Goal: Task Accomplishment & Management: Manage account settings

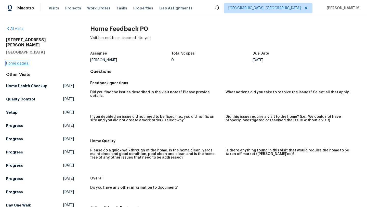
click at [22, 62] on link "Home details" at bounding box center [17, 64] width 22 height 4
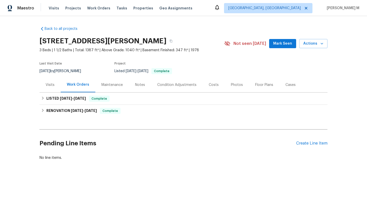
click at [50, 89] on div "Visits" at bounding box center [50, 84] width 21 height 15
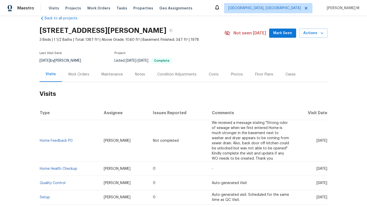
scroll to position [11, 0]
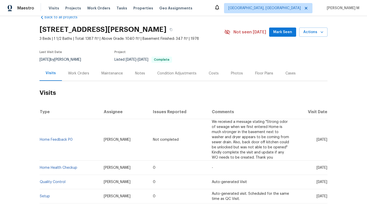
click at [73, 77] on div "Work Orders" at bounding box center [78, 73] width 33 height 15
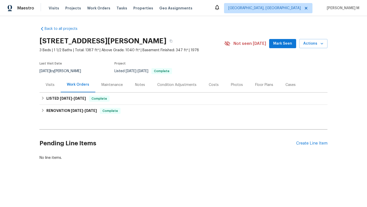
click at [48, 82] on div "Visits" at bounding box center [50, 84] width 21 height 15
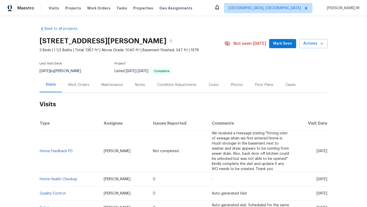
click at [72, 87] on div "Work Orders" at bounding box center [78, 84] width 21 height 5
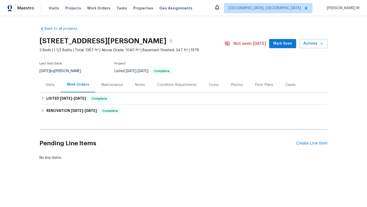
click at [52, 86] on div "Visits" at bounding box center [50, 84] width 9 height 5
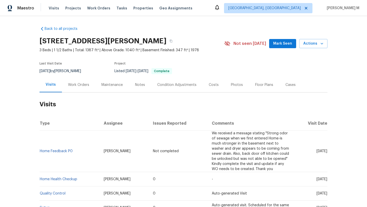
click at [68, 88] on div "Work Orders" at bounding box center [78, 84] width 33 height 15
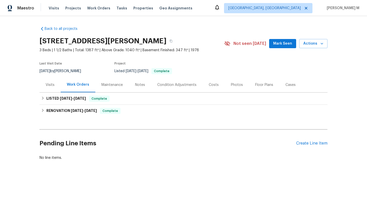
click at [54, 86] on div "Visits" at bounding box center [50, 84] width 21 height 15
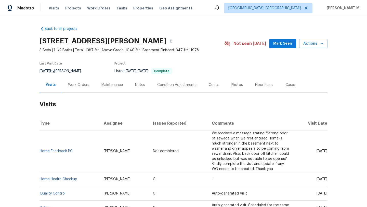
click at [68, 86] on div "Work Orders" at bounding box center [78, 84] width 21 height 5
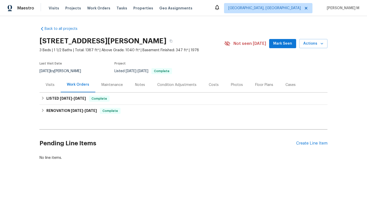
click at [55, 86] on div "Visits" at bounding box center [50, 84] width 21 height 15
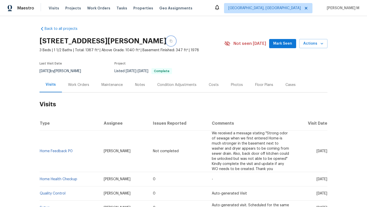
click at [172, 41] on icon "button" at bounding box center [171, 41] width 3 height 3
click at [51, 10] on span "Visits" at bounding box center [54, 8] width 10 height 5
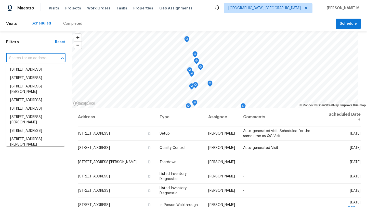
click at [46, 57] on input "text" at bounding box center [28, 58] width 45 height 8
paste input "[STREET_ADDRESS][PERSON_NAME]"
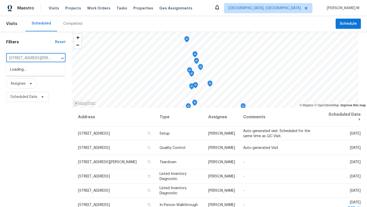
type input "309 Greenwell Av"
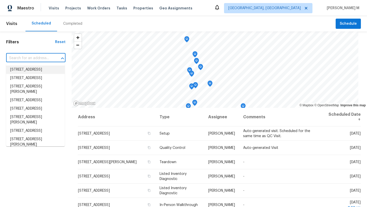
paste input "[STREET_ADDRESS][PERSON_NAME]"
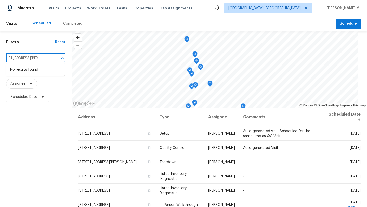
scroll to position [0, 9]
type input "309 Greenwell Ave, Cincinnati"
click at [54, 11] on div "Visits Projects Work Orders Tasks Properties Geo Assignments" at bounding box center [124, 8] width 150 height 10
click at [54, 9] on span "Visits" at bounding box center [54, 8] width 10 height 5
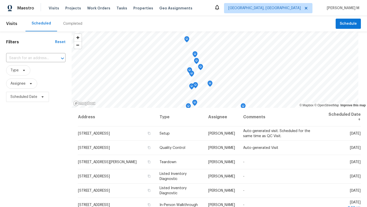
click at [17, 20] on header "Visits Scheduled Completed Schedule" at bounding box center [183, 23] width 367 height 15
click at [14, 28] on span "Visits" at bounding box center [11, 23] width 11 height 11
click at [14, 26] on span "Visits" at bounding box center [11, 23] width 11 height 11
click at [24, 59] on input "text" at bounding box center [28, 58] width 45 height 8
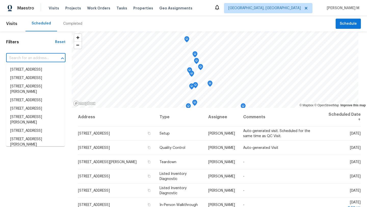
paste input "[STREET_ADDRESS][PERSON_NAME]"
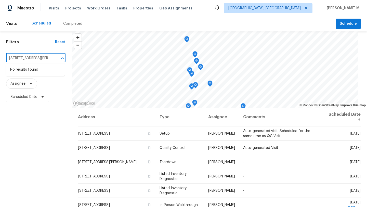
type input "309 Greenwell Ave"
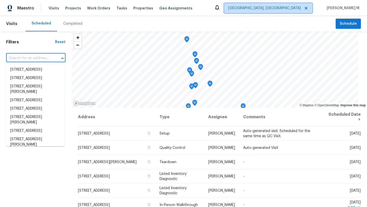
click at [296, 9] on span "Albuquerque, NM" at bounding box center [264, 8] width 72 height 5
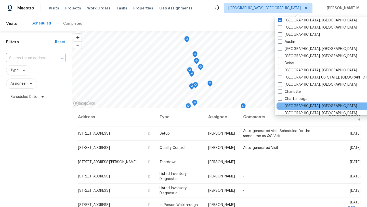
scroll to position [13, 0]
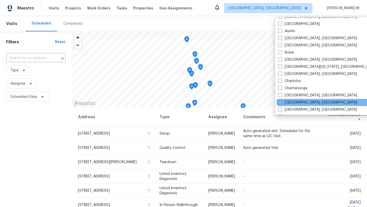
click at [281, 102] on span at bounding box center [280, 102] width 4 height 4
click at [281, 102] on input "Cincinnati, OH" at bounding box center [279, 101] width 3 height 3
checkbox input "true"
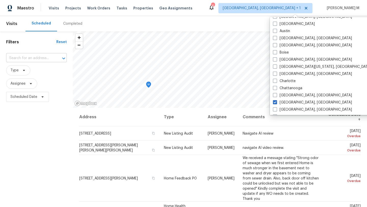
click at [47, 57] on input "text" at bounding box center [29, 58] width 46 height 8
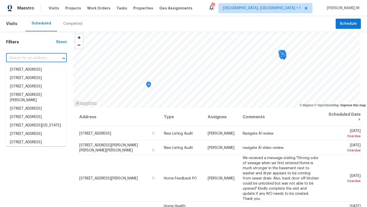
paste input "[STREET_ADDRESS][PERSON_NAME]"
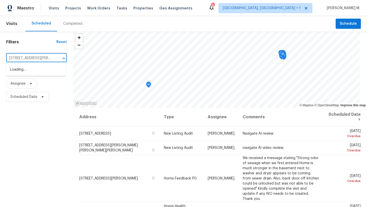
type input "309 Greenwell Ave"
click at [32, 74] on li "[STREET_ADDRESS][PERSON_NAME]" at bounding box center [36, 73] width 60 height 14
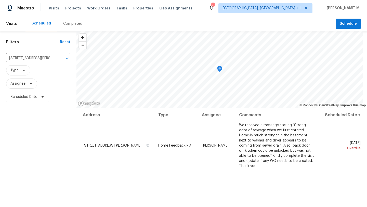
click at [32, 74] on span "Type" at bounding box center [38, 70] width 64 height 10
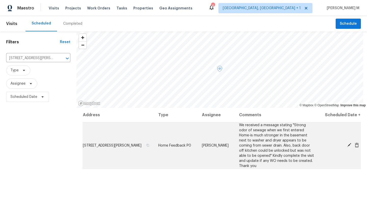
click at [347, 146] on icon at bounding box center [349, 145] width 5 height 5
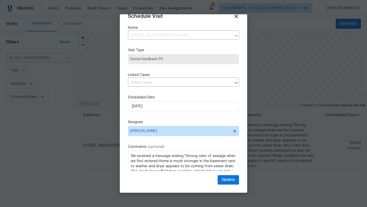
scroll to position [9, 0]
click at [256, 140] on div at bounding box center [183, 103] width 367 height 207
click at [327, 143] on div at bounding box center [183, 103] width 367 height 207
click at [233, 19] on div "Schedule Visit Home 309 Greenwell Ave, Cincinnati, OH 45238 ​ Visit Type Home F…" at bounding box center [183, 99] width 111 height 171
click at [233, 18] on icon at bounding box center [236, 16] width 6 height 6
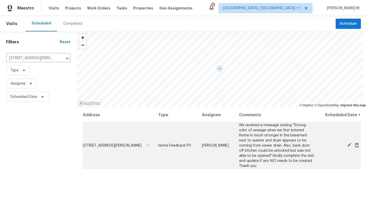
click at [351, 148] on div at bounding box center [341, 145] width 38 height 5
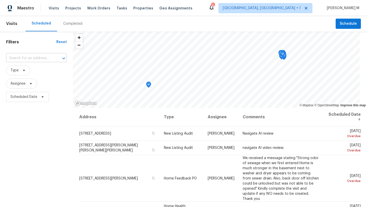
click at [55, 58] on div at bounding box center [60, 58] width 13 height 7
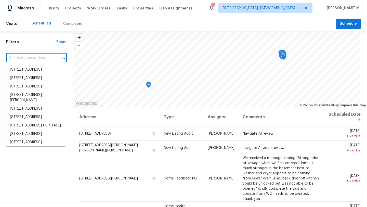
paste input "[STREET_ADDRESS][PERSON_NAME]"
type input "[STREET_ADDRESS][PERSON_NAME]"
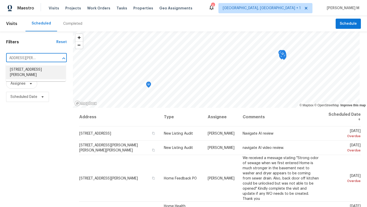
click at [44, 71] on li "[STREET_ADDRESS][PERSON_NAME]" at bounding box center [36, 73] width 60 height 14
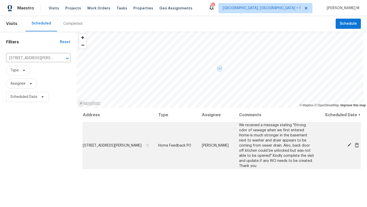
click at [355, 145] on icon at bounding box center [357, 145] width 4 height 5
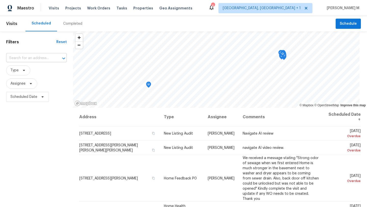
click at [52, 59] on div "​" at bounding box center [36, 58] width 61 height 8
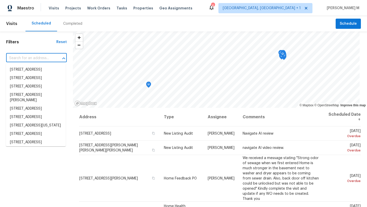
paste input "[STREET_ADDRESS][PERSON_NAME]"
type input "[STREET_ADDRESS][PERSON_NAME]"
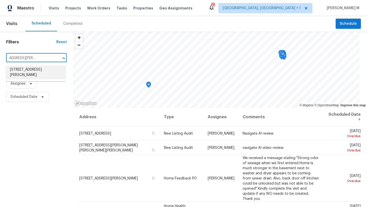
click at [41, 71] on li "[STREET_ADDRESS][PERSON_NAME]" at bounding box center [36, 73] width 60 height 14
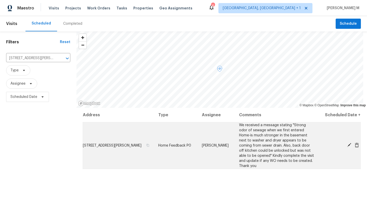
click at [355, 145] on icon at bounding box center [357, 145] width 5 height 5
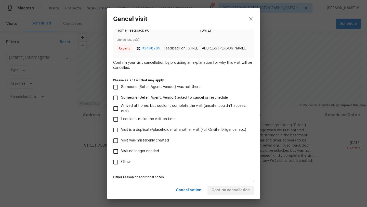
scroll to position [16, 0]
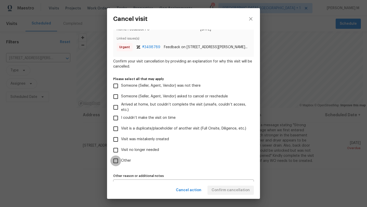
click at [116, 160] on input "Other" at bounding box center [115, 160] width 11 height 11
checkbox input "true"
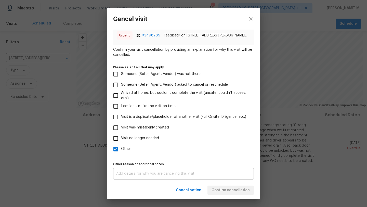
click at [116, 140] on input "Visit no longer needed" at bounding box center [115, 138] width 11 height 11
checkbox input "true"
click at [129, 176] on div "x Other reason or additional notes" at bounding box center [183, 174] width 141 height 12
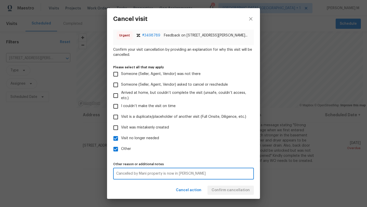
type textarea "Cancelled by Mani property is now in [PERSON_NAME]"
click at [229, 188] on div "Cancel action Confirm cancellation" at bounding box center [183, 190] width 153 height 18
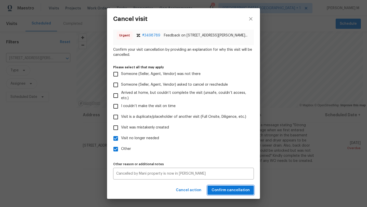
click at [231, 188] on span "Confirm cancellation" at bounding box center [231, 190] width 38 height 6
